Goal: Navigation & Orientation: Find specific page/section

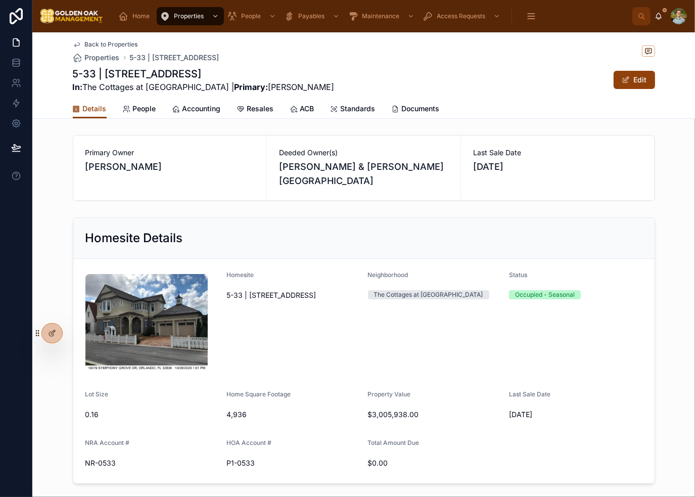
click at [486, 117] on div "Details People Accounting Resales ACB Standards Documents" at bounding box center [364, 108] width 583 height 19
click at [504, 114] on div "Details People Accounting Resales ACB Standards Documents" at bounding box center [364, 108] width 583 height 19
click at [421, 83] on div "5-33 | [STREET_ADDRESS] In: The Cottages at [GEOGRAPHIC_DATA] | Primary: [PERSO…" at bounding box center [364, 80] width 583 height 26
click at [486, 95] on div "Back to Properties Properties 5-33 | [STREET_ADDRESS] | [STREET_ADDRESS] In: Th…" at bounding box center [364, 65] width 583 height 67
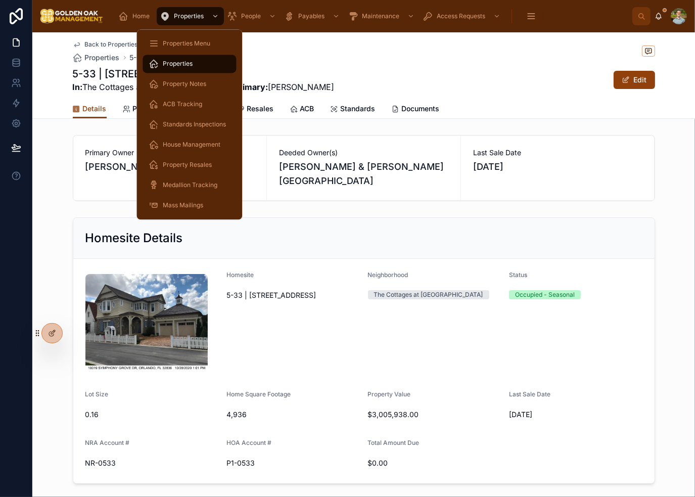
click at [198, 46] on span "Properties Menu" at bounding box center [187, 43] width 48 height 8
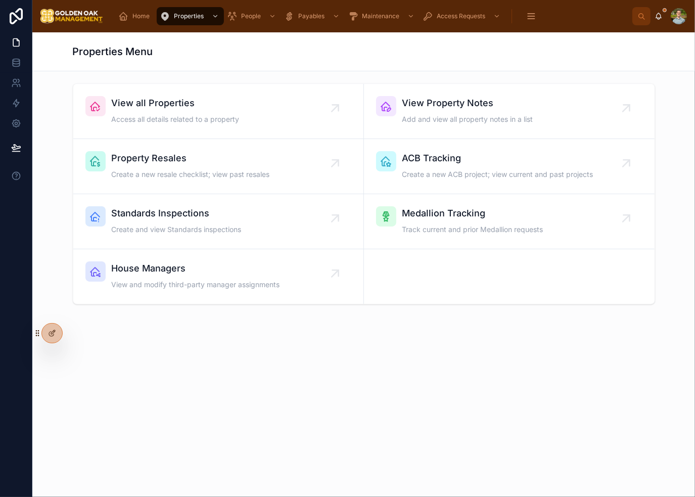
click at [232, 120] on span "Access all details related to a property" at bounding box center [176, 119] width 128 height 10
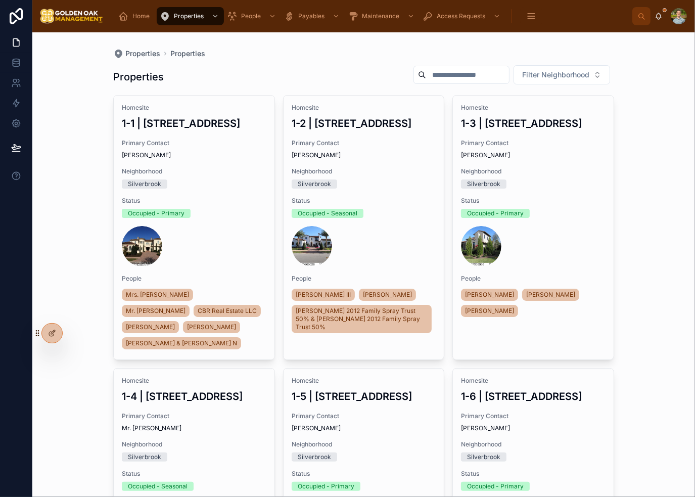
click at [428, 72] on input "text" at bounding box center [467, 75] width 83 height 14
type input "*****"
